Goal: Check status: Check status

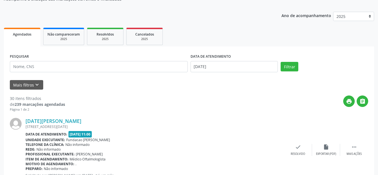
scroll to position [28, 0]
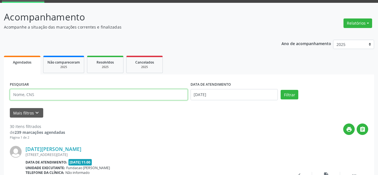
click at [101, 93] on input "text" at bounding box center [99, 94] width 178 height 11
type input "0"
click at [281, 90] on button "Filtrar" at bounding box center [290, 95] width 18 height 10
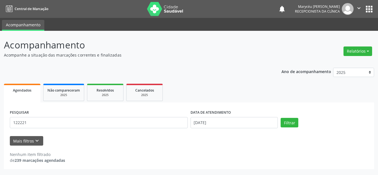
scroll to position [0, 0]
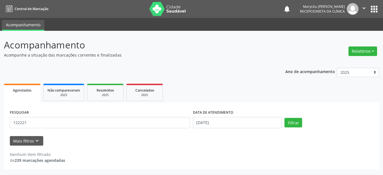
click at [142, 142] on div "Mais filtros keyboard_arrow_down" at bounding box center [191, 141] width 366 height 10
click at [227, 152] on div "Nenhum item filtrado de 239 marcações agendadas" at bounding box center [191, 158] width 363 height 12
click at [37, 141] on icon "keyboard_arrow_down" at bounding box center [37, 141] width 6 height 6
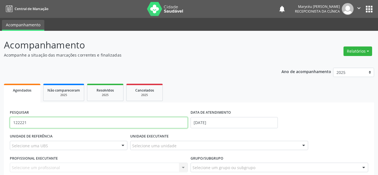
click at [58, 123] on input "122221" at bounding box center [99, 122] width 178 height 11
type input "1"
type input "700508433872060"
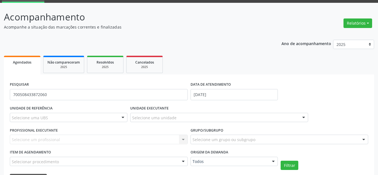
scroll to position [56, 0]
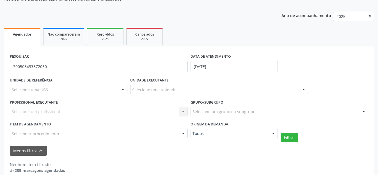
click at [325, 62] on div "PESQUISAR 700508433872060 DATA DE ATENDIMENTO [DATE]" at bounding box center [188, 64] width 361 height 24
click at [291, 139] on button "Filtrar" at bounding box center [290, 138] width 18 height 10
click at [289, 53] on div "PESQUISAR 700508433872060 DATA DE ATENDIMENTO [DATE]" at bounding box center [188, 64] width 361 height 24
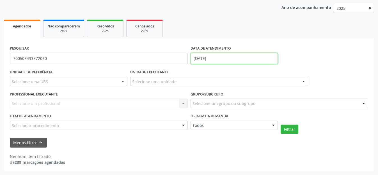
click at [199, 58] on input "[DATE]" at bounding box center [234, 58] width 88 height 11
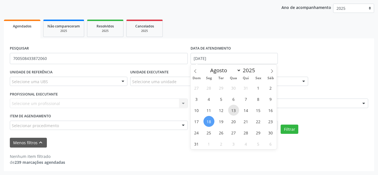
click at [233, 111] on span "13" at bounding box center [233, 110] width 11 height 11
type input "[DATE]"
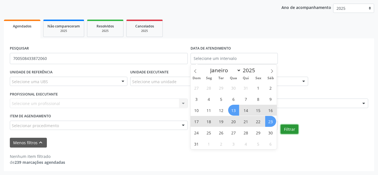
click at [291, 130] on button "Filtrar" at bounding box center [290, 130] width 18 height 10
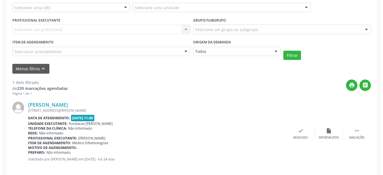
scroll to position [144, 0]
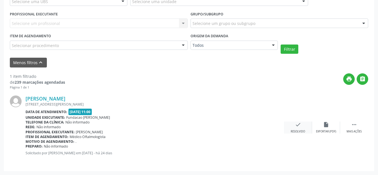
click at [298, 124] on icon "check" at bounding box center [298, 125] width 6 height 6
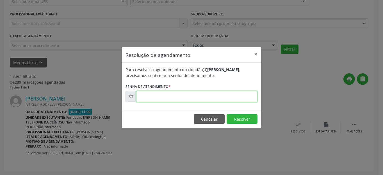
click at [148, 97] on input "text" at bounding box center [196, 96] width 121 height 11
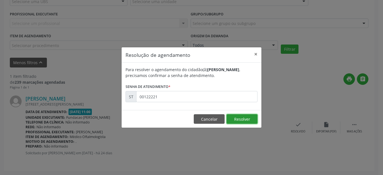
click at [247, 118] on button "Resolver" at bounding box center [241, 119] width 31 height 10
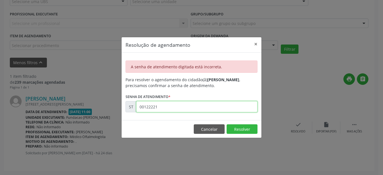
click at [142, 106] on input "00122221" at bounding box center [196, 106] width 121 height 11
type input "0"
type input "00012221"
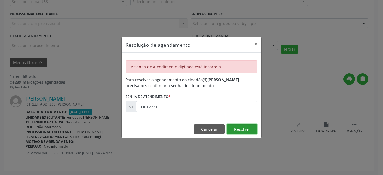
click at [269, 138] on div "Resolução de agendamento × A senha de atendimento digitada está incorreta. Para…" at bounding box center [191, 87] width 383 height 175
click at [240, 128] on button "Resolver" at bounding box center [241, 130] width 31 height 10
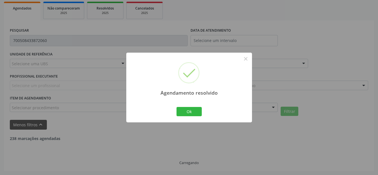
scroll to position [64, 0]
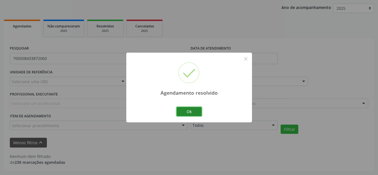
click at [194, 111] on button "Ok" at bounding box center [188, 112] width 25 height 10
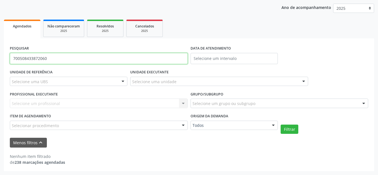
drag, startPoint x: 55, startPoint y: 58, endPoint x: 0, endPoint y: 55, distance: 55.1
click at [0, 55] on div "Acompanhamento Acompanhe a situação das marcações correntes e finalizadas Relat…" at bounding box center [189, 71] width 378 height 209
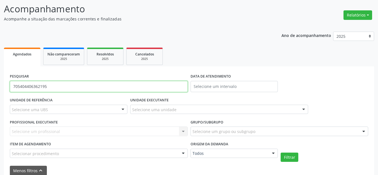
type input "705404406362195"
click at [281, 153] on button "Filtrar" at bounding box center [290, 158] width 18 height 10
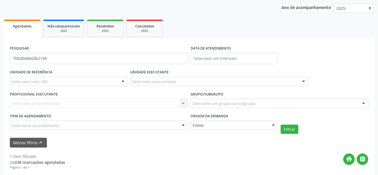
scroll to position [8, 0]
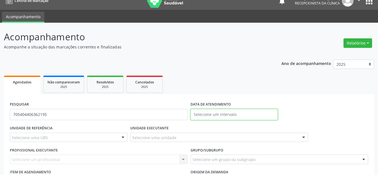
click at [228, 114] on input "text" at bounding box center [234, 114] width 88 height 11
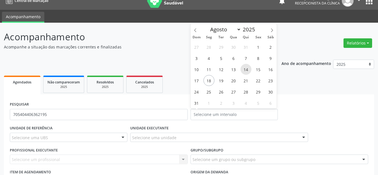
click at [246, 68] on span "14" at bounding box center [245, 69] width 11 height 11
type input "[DATE]"
click at [313, 93] on ul "Agendados Não compareceram 2025 Resolvidos 2025 Cancelados 2025" at bounding box center [189, 84] width 370 height 20
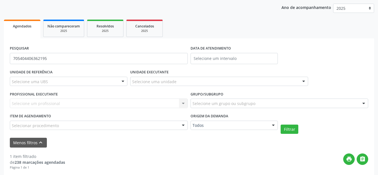
scroll to position [36, 0]
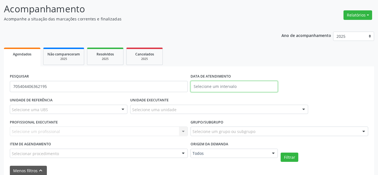
click at [219, 88] on input "text" at bounding box center [234, 86] width 88 height 11
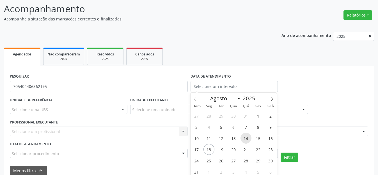
click at [245, 138] on span "14" at bounding box center [245, 138] width 11 height 11
type input "[DATE]"
click at [245, 138] on span "14" at bounding box center [245, 138] width 11 height 11
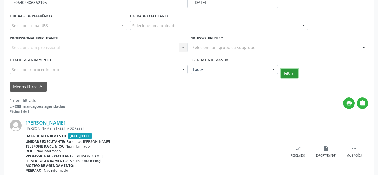
click at [288, 73] on button "Filtrar" at bounding box center [290, 74] width 18 height 10
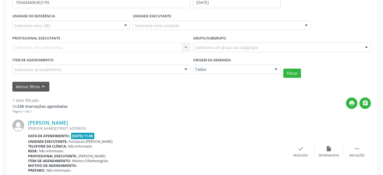
scroll to position [144, 0]
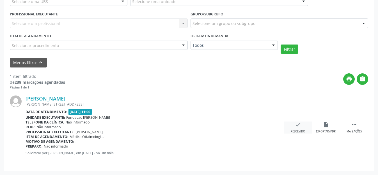
click at [299, 125] on icon "check" at bounding box center [298, 125] width 6 height 6
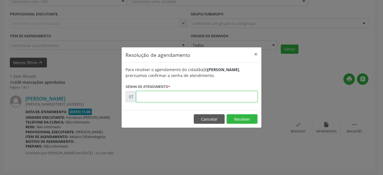
click at [166, 96] on input "text" at bounding box center [196, 96] width 121 height 11
type input "00011338"
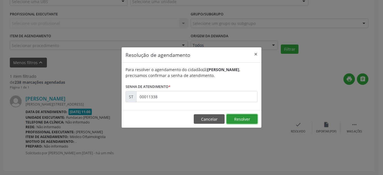
click at [245, 118] on button "Resolver" at bounding box center [241, 119] width 31 height 10
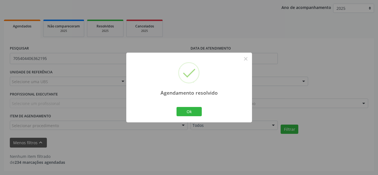
scroll to position [64, 0]
click at [194, 114] on button "Ok" at bounding box center [188, 112] width 25 height 10
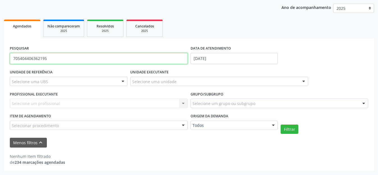
drag, startPoint x: 50, startPoint y: 58, endPoint x: 0, endPoint y: 56, distance: 50.6
click at [0, 56] on div "Acompanhamento Acompanhe a situação das marcações correntes e finalizadas Relat…" at bounding box center [189, 71] width 378 height 209
type input "700904946593892"
click at [281, 125] on button "Filtrar" at bounding box center [290, 130] width 18 height 10
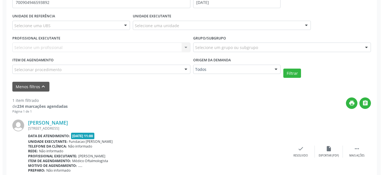
scroll to position [144, 0]
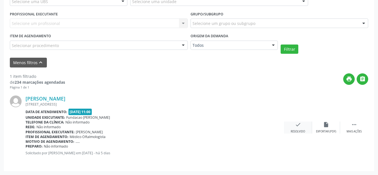
click at [296, 126] on icon "check" at bounding box center [298, 125] width 6 height 6
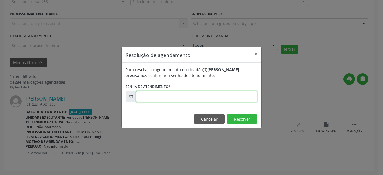
click at [176, 99] on input "text" at bounding box center [196, 96] width 121 height 11
type input "00016148"
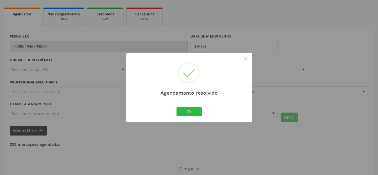
scroll to position [64, 0]
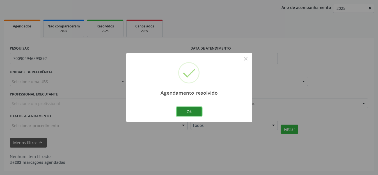
click at [190, 114] on button "Ok" at bounding box center [188, 112] width 25 height 10
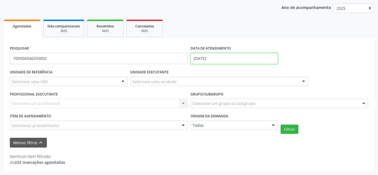
click at [237, 58] on input "[DATE]" at bounding box center [234, 58] width 88 height 11
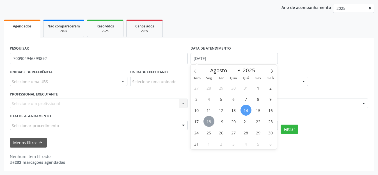
click at [208, 123] on span "18" at bounding box center [208, 121] width 11 height 11
type input "[DATE]"
click at [165, 107] on div "Selecione um profissional Nenhum resultado encontrado para: " " Não há nenhuma …" at bounding box center [99, 104] width 178 height 10
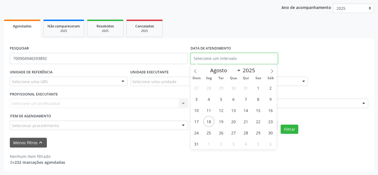
click at [243, 61] on input "text" at bounding box center [234, 58] width 88 height 11
click at [209, 120] on span "18" at bounding box center [208, 121] width 11 height 11
type input "[DATE]"
click at [209, 120] on span "18" at bounding box center [208, 121] width 11 height 11
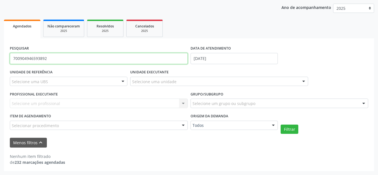
click at [61, 58] on input "700904946593892" at bounding box center [99, 58] width 178 height 11
type input "7"
type input "898005807092246"
click at [281, 125] on button "Filtrar" at bounding box center [290, 130] width 18 height 10
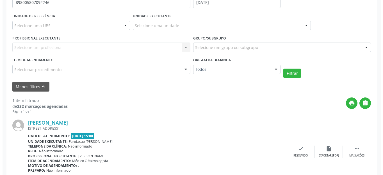
scroll to position [144, 0]
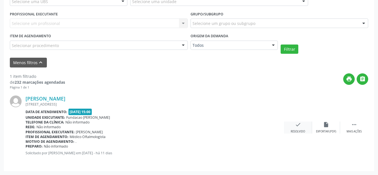
click at [298, 125] on icon "check" at bounding box center [298, 125] width 6 height 6
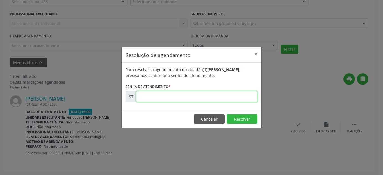
click at [159, 94] on input "text" at bounding box center [196, 96] width 121 height 11
type input "00015419"
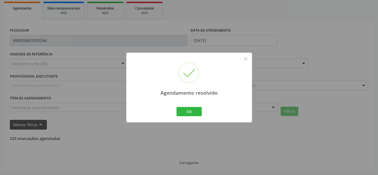
scroll to position [64, 0]
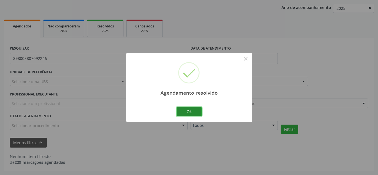
click at [185, 115] on button "Ok" at bounding box center [188, 112] width 25 height 10
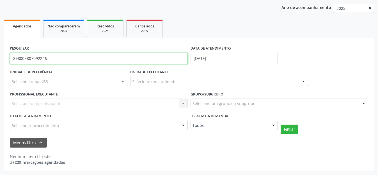
drag, startPoint x: 54, startPoint y: 61, endPoint x: 3, endPoint y: 63, distance: 51.4
click at [3, 63] on div "Acompanhamento Acompanhe a situação das marcações correntes e finalizadas Relat…" at bounding box center [189, 71] width 378 height 209
type input "706705582397512"
click at [281, 125] on button "Filtrar" at bounding box center [290, 130] width 18 height 10
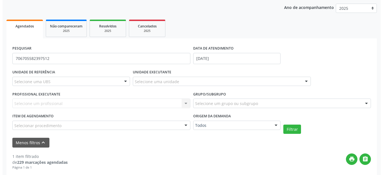
scroll to position [144, 0]
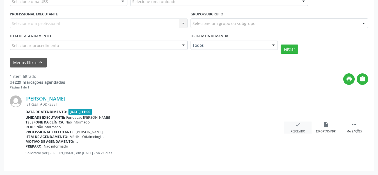
click at [298, 127] on icon "check" at bounding box center [298, 125] width 6 height 6
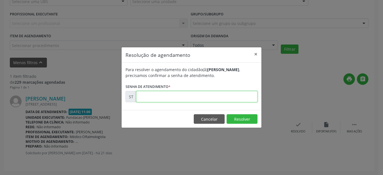
click at [206, 98] on input "text" at bounding box center [196, 96] width 121 height 11
type input "00013089"
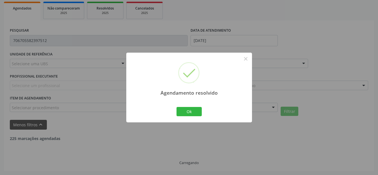
scroll to position [64, 0]
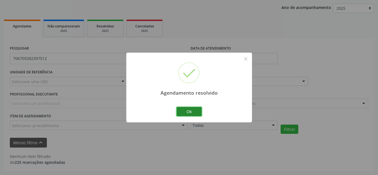
click at [187, 109] on button "Ok" at bounding box center [188, 112] width 25 height 10
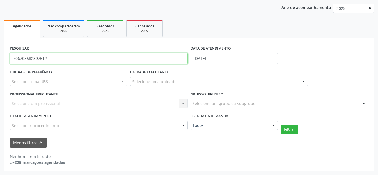
drag, startPoint x: 52, startPoint y: 59, endPoint x: 1, endPoint y: 59, distance: 51.1
click at [1, 59] on div "Acompanhamento Acompanhe a situação das marcações correntes e finalizadas Relat…" at bounding box center [189, 71] width 378 height 209
click at [281, 125] on button "Filtrar" at bounding box center [290, 130] width 18 height 10
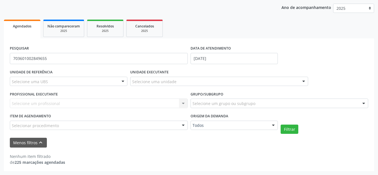
click at [146, 145] on div "Menos filtros keyboard_arrow_up" at bounding box center [188, 143] width 361 height 10
click at [92, 141] on div "Menos filtros keyboard_arrow_up" at bounding box center [188, 143] width 361 height 10
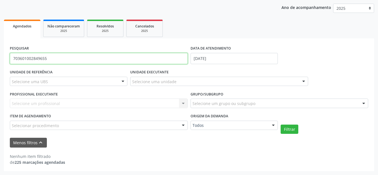
click at [57, 60] on input "703601002849655" at bounding box center [99, 58] width 178 height 11
type input "7"
type input "703601002849636"
click at [281, 125] on button "Filtrar" at bounding box center [290, 130] width 18 height 10
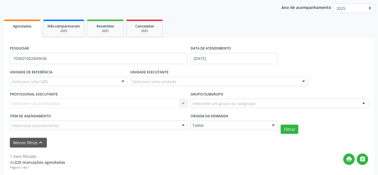
click at [138, 134] on div "Item de agendamento Selecionar procedimento 0304070076 - .Quimioterapia de Leuc…" at bounding box center [98, 123] width 181 height 22
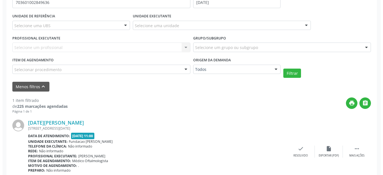
scroll to position [144, 0]
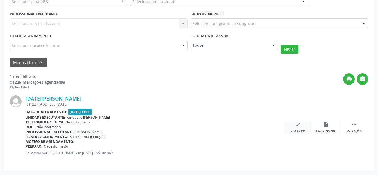
click at [298, 122] on icon "check" at bounding box center [298, 125] width 6 height 6
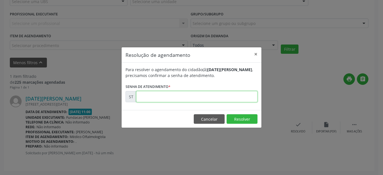
click at [212, 97] on input "text" at bounding box center [196, 96] width 121 height 11
type input "00011335"
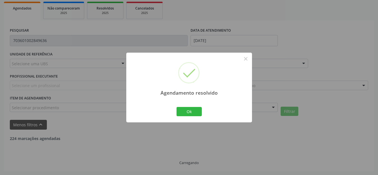
scroll to position [64, 0]
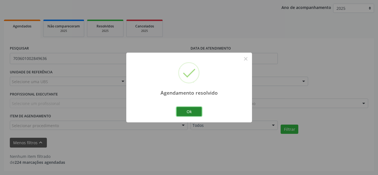
click at [185, 113] on button "Ok" at bounding box center [188, 112] width 25 height 10
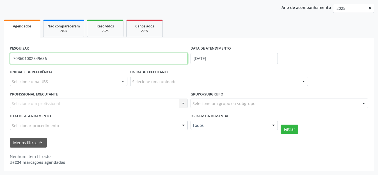
drag, startPoint x: 57, startPoint y: 59, endPoint x: 0, endPoint y: 58, distance: 57.2
click at [0, 58] on div "Acompanhamento Acompanhe a situação das marcações correntes e finalizadas Relat…" at bounding box center [189, 71] width 378 height 209
type input "898004017625594"
click at [281, 125] on button "Filtrar" at bounding box center [290, 130] width 18 height 10
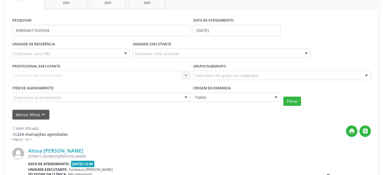
scroll to position [144, 0]
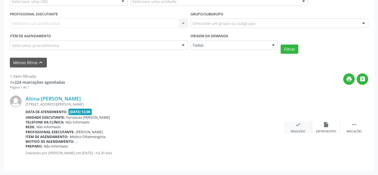
click at [298, 127] on icon "check" at bounding box center [298, 125] width 6 height 6
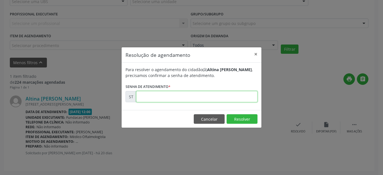
click at [173, 98] on input "text" at bounding box center [196, 96] width 121 height 11
type input "00013404"
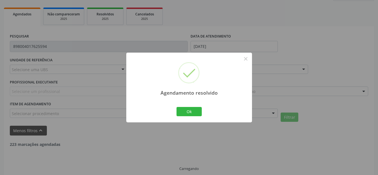
scroll to position [64, 0]
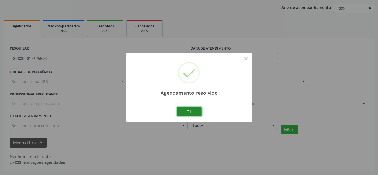
click at [181, 113] on button "Ok" at bounding box center [188, 112] width 25 height 10
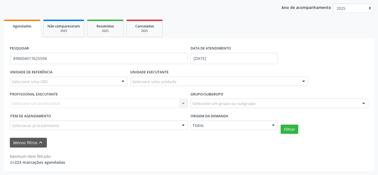
click at [142, 153] on div "Nenhum item filtrado de 223 marcações agendadas" at bounding box center [189, 157] width 358 height 18
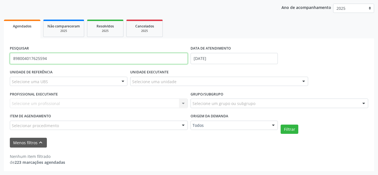
drag, startPoint x: 50, startPoint y: 58, endPoint x: 9, endPoint y: 61, distance: 41.6
click at [9, 61] on div "PESQUISAR 898004017625594" at bounding box center [98, 56] width 181 height 24
type input "7"
type input "708000312222327"
click at [281, 125] on button "Filtrar" at bounding box center [290, 130] width 18 height 10
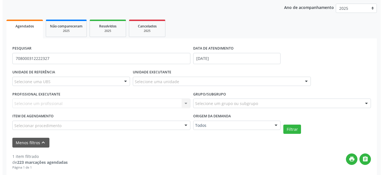
scroll to position [144, 0]
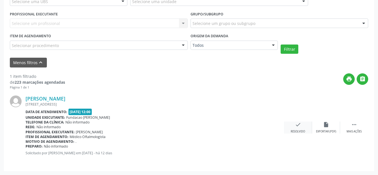
click at [296, 125] on icon "check" at bounding box center [298, 125] width 6 height 6
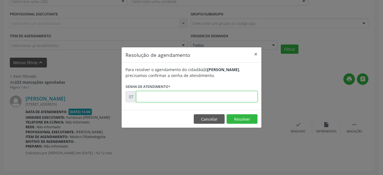
click at [194, 99] on input "text" at bounding box center [196, 96] width 121 height 11
type input "00015194"
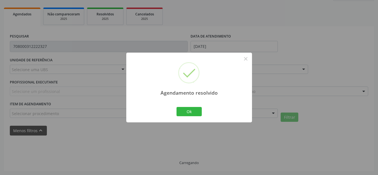
scroll to position [64, 0]
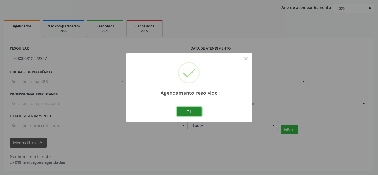
click at [192, 110] on button "Ok" at bounding box center [188, 112] width 25 height 10
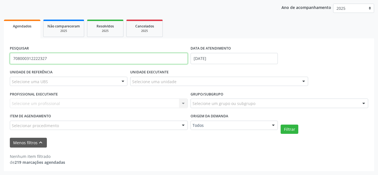
drag, startPoint x: 51, startPoint y: 56, endPoint x: 0, endPoint y: 57, distance: 51.3
click at [0, 57] on div "Acompanhamento Acompanhe a situação das marcações correntes e finalizadas Relat…" at bounding box center [189, 71] width 378 height 209
type input "704107854891350"
click at [281, 125] on button "Filtrar" at bounding box center [290, 130] width 18 height 10
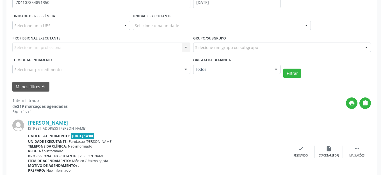
scroll to position [144, 0]
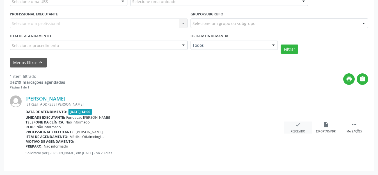
click at [295, 125] on icon "check" at bounding box center [298, 125] width 6 height 6
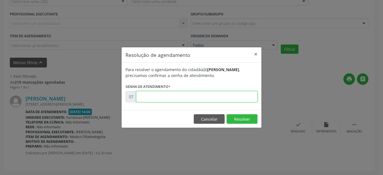
click at [202, 97] on input "text" at bounding box center [196, 96] width 121 height 11
type input "00013528"
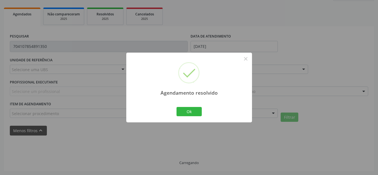
scroll to position [64, 0]
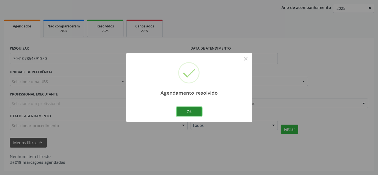
click at [193, 111] on button "Ok" at bounding box center [188, 112] width 25 height 10
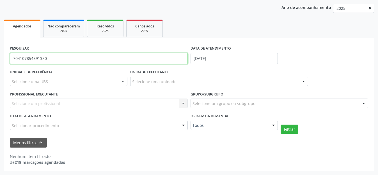
drag, startPoint x: 43, startPoint y: 59, endPoint x: 3, endPoint y: 60, distance: 40.4
click at [3, 60] on div "Acompanhamento Acompanhe a situação das marcações correntes e finalizadas Relat…" at bounding box center [189, 71] width 378 height 209
type input "702006342282081"
click at [281, 125] on button "Filtrar" at bounding box center [290, 130] width 18 height 10
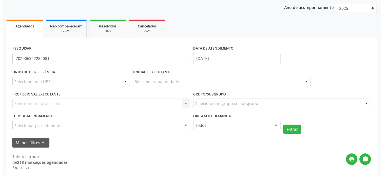
scroll to position [144, 0]
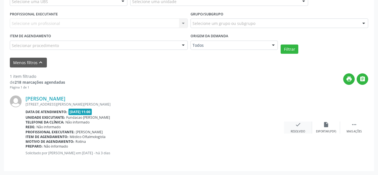
click at [294, 127] on div "check Resolvido" at bounding box center [298, 128] width 28 height 12
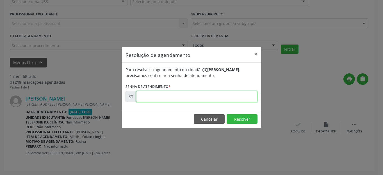
click at [167, 95] on input "text" at bounding box center [196, 96] width 121 height 11
type input "00016408"
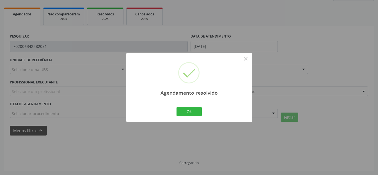
scroll to position [64, 0]
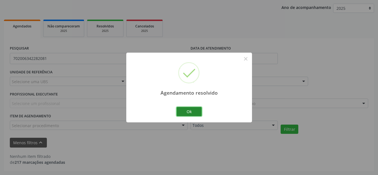
click at [195, 110] on button "Ok" at bounding box center [188, 112] width 25 height 10
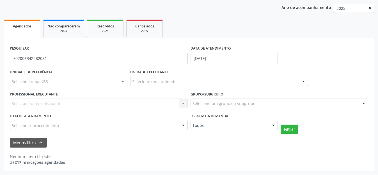
click at [151, 156] on div "Nenhum item filtrado de 217 marcações agendadas" at bounding box center [189, 160] width 358 height 12
drag, startPoint x: 100, startPoint y: 25, endPoint x: 100, endPoint y: 48, distance: 23.0
click at [101, 25] on span "Resolvidos" at bounding box center [105, 26] width 17 height 5
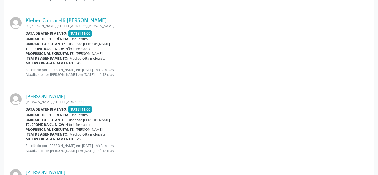
scroll to position [0, 0]
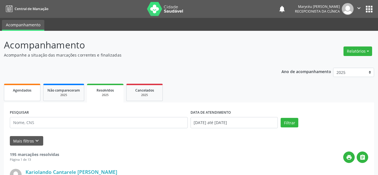
click at [28, 97] on link "Agendados" at bounding box center [22, 92] width 36 height 17
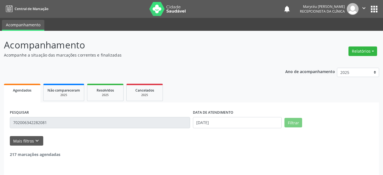
click at [31, 123] on input "702006342282081" at bounding box center [100, 122] width 180 height 11
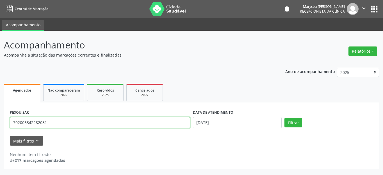
click at [54, 124] on input "702006342282081" at bounding box center [100, 122] width 180 height 11
drag, startPoint x: 52, startPoint y: 124, endPoint x: 0, endPoint y: 124, distance: 52.5
click at [0, 124] on div "Acompanhamento Acompanhe a situação das marcações correntes e finalizadas Relat…" at bounding box center [191, 103] width 383 height 144
type input "705202486037377"
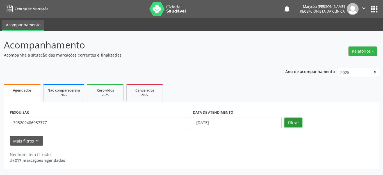
click at [286, 123] on button "Filtrar" at bounding box center [293, 123] width 18 height 10
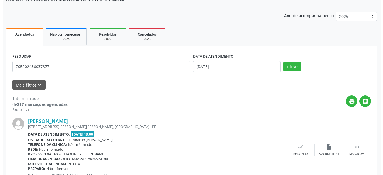
scroll to position [79, 0]
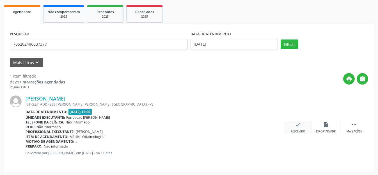
click at [298, 125] on icon "check" at bounding box center [298, 125] width 6 height 6
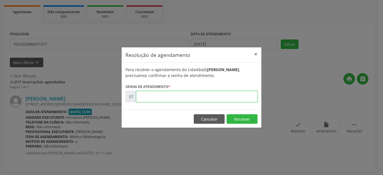
click at [177, 100] on input "text" at bounding box center [196, 96] width 121 height 11
type input "00015476"
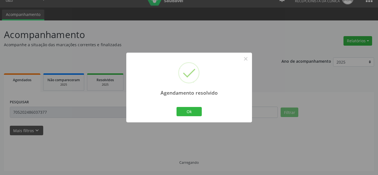
scroll to position [0, 0]
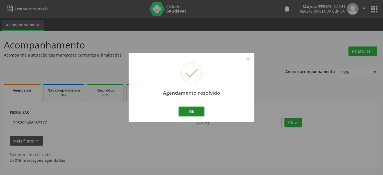
click at [190, 112] on button "Ok" at bounding box center [191, 112] width 25 height 10
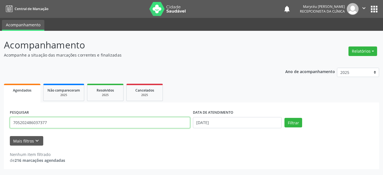
drag, startPoint x: 61, startPoint y: 126, endPoint x: 0, endPoint y: 123, distance: 61.2
click at [0, 123] on div "Acompanhamento Acompanhe a situação das marcações correntes e finalizadas Relat…" at bounding box center [191, 103] width 383 height 144
type input "0"
type input "209278465800000"
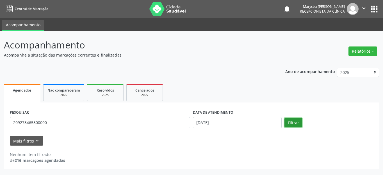
click at [294, 124] on button "Filtrar" at bounding box center [293, 123] width 18 height 10
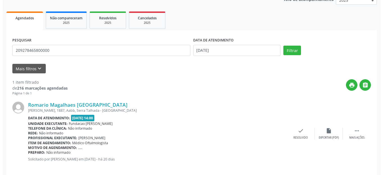
scroll to position [79, 0]
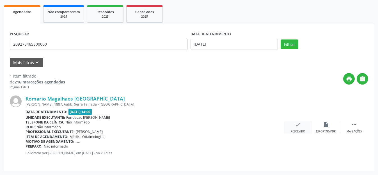
click at [298, 125] on icon "check" at bounding box center [298, 125] width 6 height 6
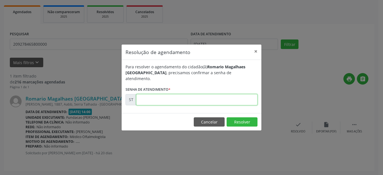
click at [164, 97] on input "text" at bounding box center [196, 99] width 121 height 11
type input "00013500"
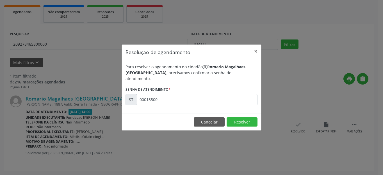
click at [246, 125] on footer "Cancelar Resolver" at bounding box center [191, 122] width 140 height 18
click at [246, 120] on button "Resolver" at bounding box center [241, 123] width 31 height 10
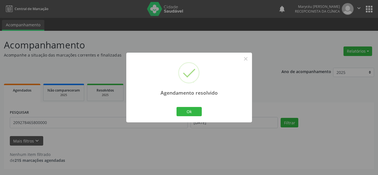
scroll to position [0, 0]
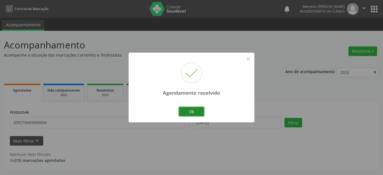
click at [190, 110] on button "Ok" at bounding box center [191, 112] width 25 height 10
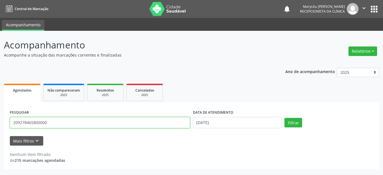
drag, startPoint x: 47, startPoint y: 123, endPoint x: 9, endPoint y: 129, distance: 38.3
click at [9, 129] on div "PESQUISAR 209278465800000" at bounding box center [99, 121] width 183 height 24
type input "705000247697953"
click at [284, 118] on button "Filtrar" at bounding box center [293, 123] width 18 height 10
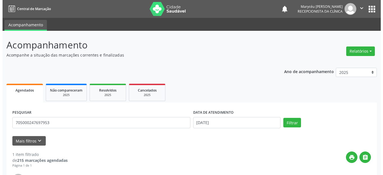
scroll to position [79, 0]
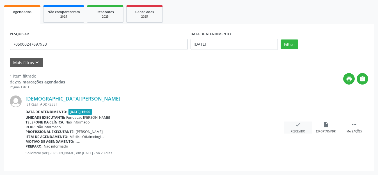
click at [298, 125] on icon "check" at bounding box center [298, 125] width 6 height 6
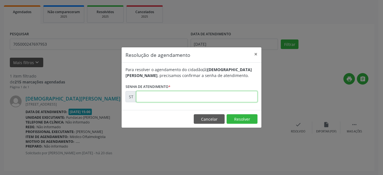
click at [197, 101] on input "text" at bounding box center [196, 96] width 121 height 11
type input "00013599"
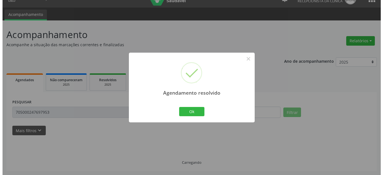
scroll to position [0, 0]
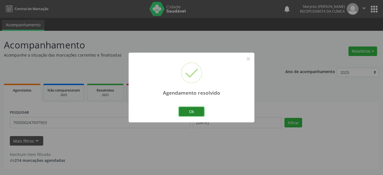
click at [197, 109] on button "Ok" at bounding box center [191, 112] width 25 height 10
